Goal: Communication & Community: Answer question/provide support

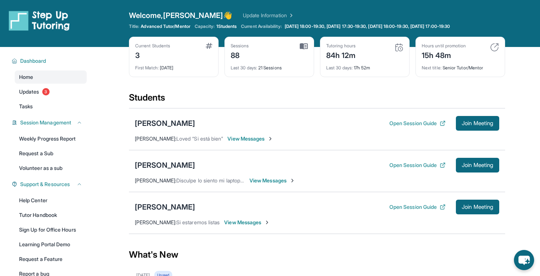
click at [160, 199] on div "Mia Salazar Open Session Guide Join Meeting Yakeline Martinez : Si estaremos li…" at bounding box center [317, 213] width 376 height 42
click at [157, 202] on div "[PERSON_NAME]" at bounding box center [165, 207] width 60 height 10
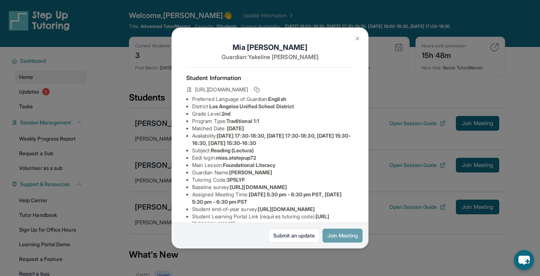
click at [345, 237] on button "Join Meeting" at bounding box center [343, 236] width 40 height 14
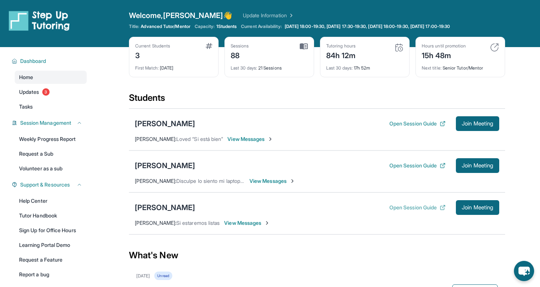
click at [413, 208] on button "Open Session Guide" at bounding box center [418, 207] width 56 height 7
